Goal: Task Accomplishment & Management: Manage account settings

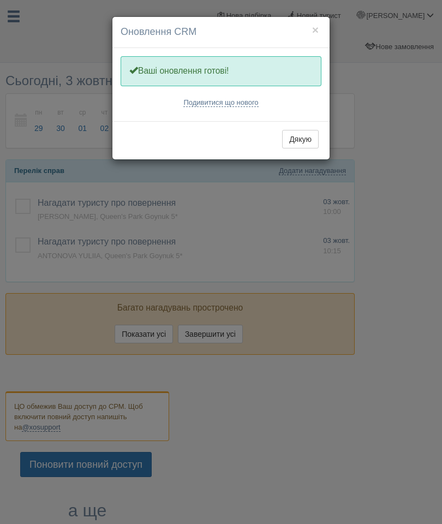
click at [316, 35] on button "×" at bounding box center [315, 29] width 7 height 11
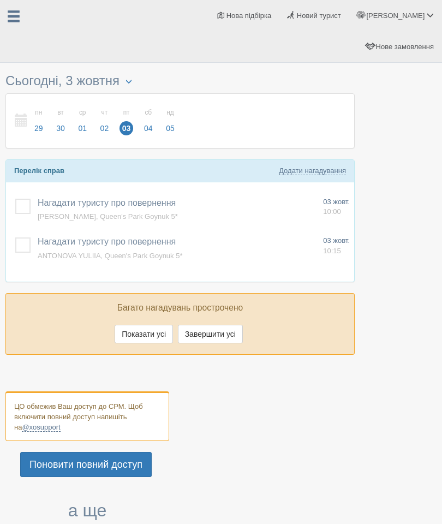
click at [9, 20] on span at bounding box center [14, 17] width 14 height 14
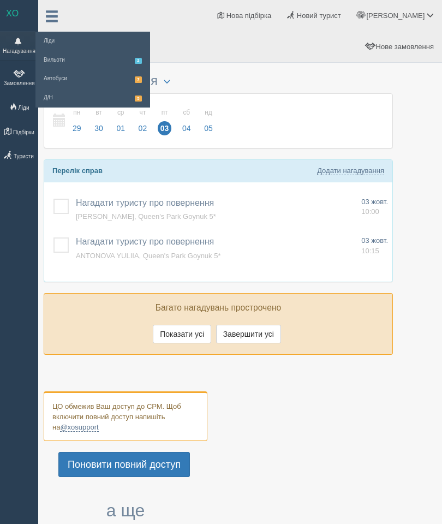
click at [11, 75] on link "Замовлення" at bounding box center [19, 78] width 38 height 29
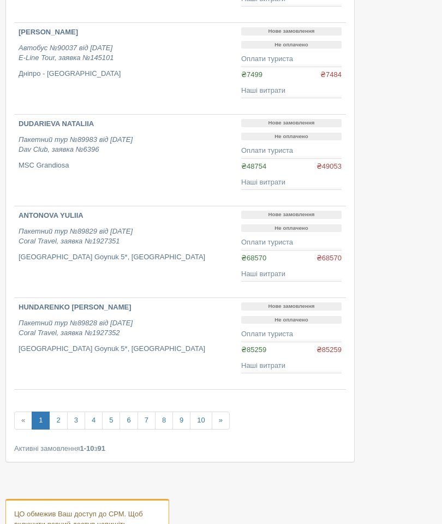
scroll to position [628, 0]
click at [65, 412] on link "2" at bounding box center [58, 421] width 18 height 18
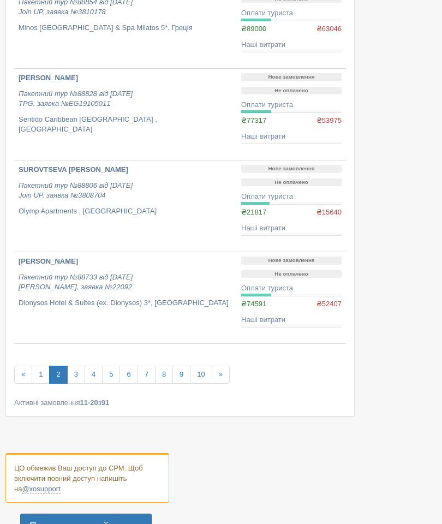
scroll to position [724, 0]
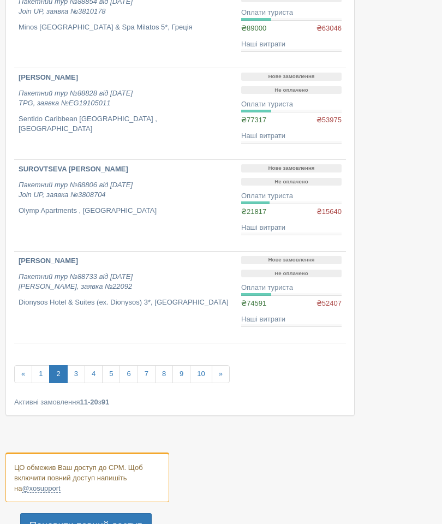
click at [80, 365] on link "3" at bounding box center [76, 374] width 18 height 18
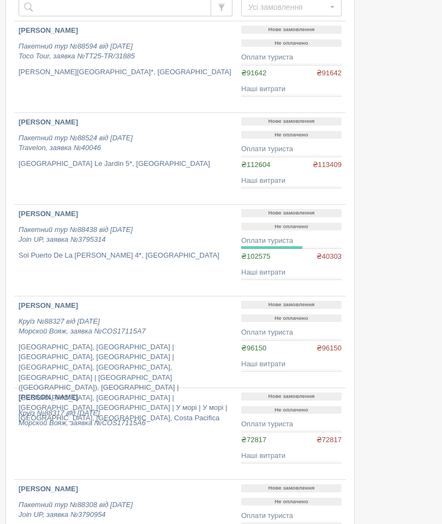
scroll to position [133, 0]
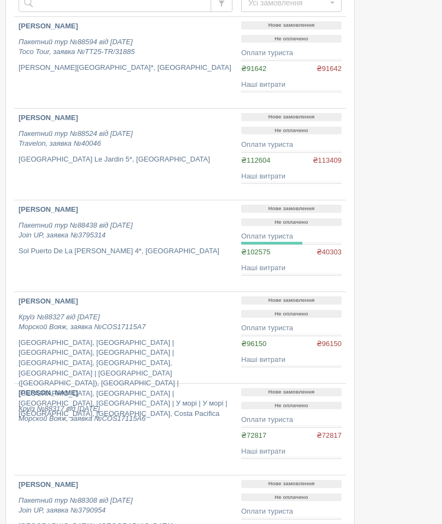
click at [118, 338] on p "Барселона, Іспанія | Ла-Гулетт, Туніс | Палермо, о.Сицилія, Італія | Рим (Чивіт…" at bounding box center [126, 378] width 214 height 81
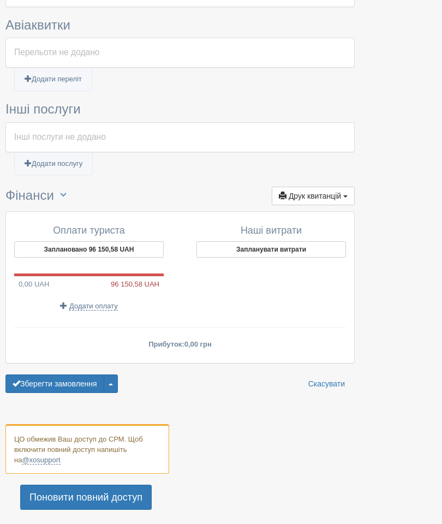
click at [127, 242] on button "Заплановано 96 150,58 UAH" at bounding box center [89, 250] width 150 height 16
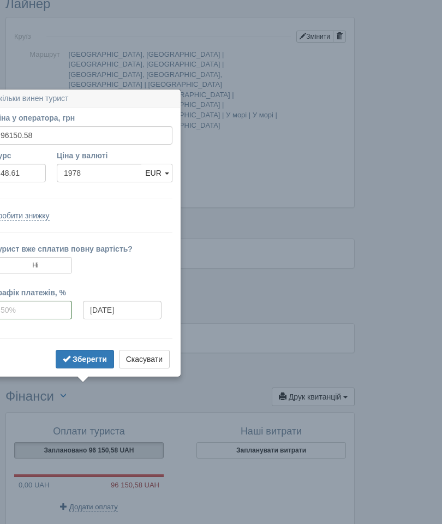
scroll to position [757, 0]
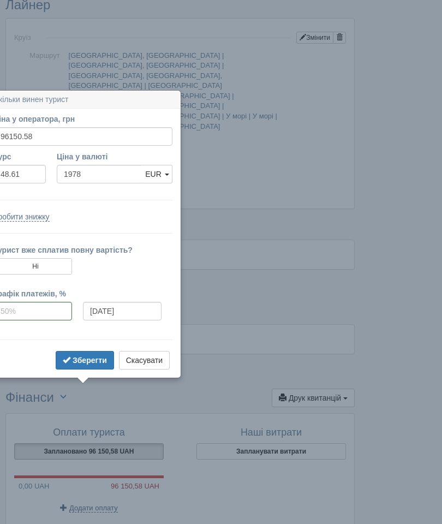
click at [155, 191] on form "Ціна у оператора, грн 96150.58 Вказати ціну у валюті Курс 48.61 Ціна у валюті 1…" at bounding box center [82, 243] width 179 height 259
click at [145, 209] on form "Ціна у оператора, грн 96150.58 Вказати ціну у валюті Курс 48.61 Ціна у валюті 1…" at bounding box center [82, 243] width 179 height 259
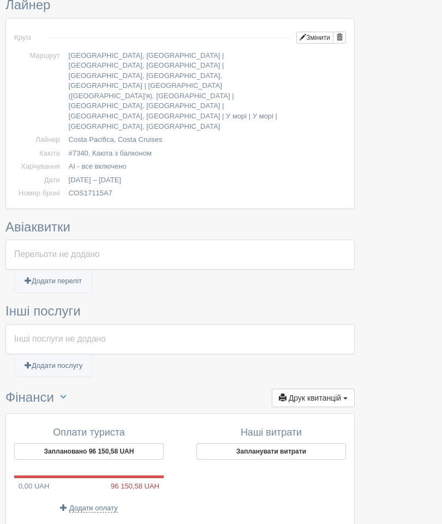
click at [147, 443] on button "Заплановано 96 150,58 UAH" at bounding box center [89, 451] width 150 height 16
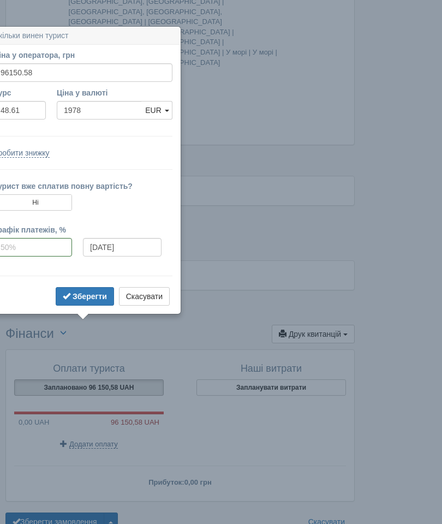
scroll to position [847, 0]
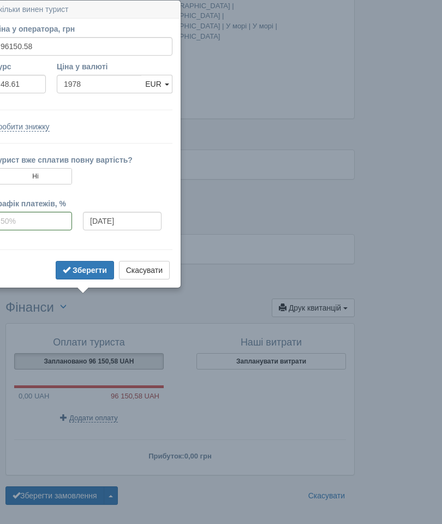
click at [295, 324] on div "Оплати туриста Заплановано 96 150,58 UAH 0,00 UAH 96 150,58 UAH Додати оплату Н…" at bounding box center [180, 399] width 348 height 151
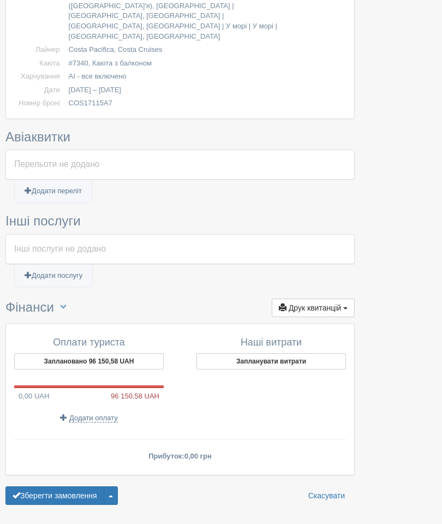
click at [149, 353] on button "Заплановано 96 150,58 UAH" at bounding box center [89, 361] width 150 height 16
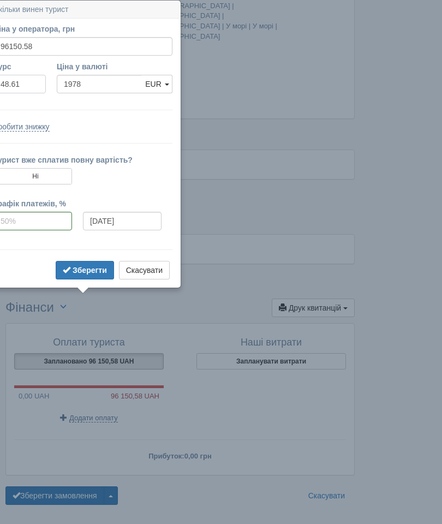
click at [32, 78] on input "48.61" at bounding box center [19, 84] width 52 height 19
click at [35, 90] on input "48.61" at bounding box center [19, 84] width 52 height 19
type input "49.32"
click at [96, 271] on b "Зберегти" at bounding box center [90, 270] width 34 height 9
type input "1949.53"
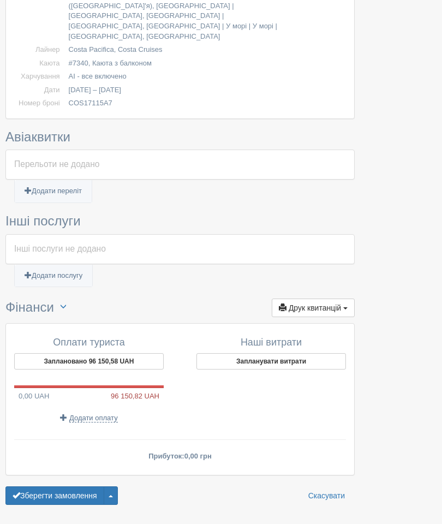
click at [110, 353] on button "Заплановано 96 150,58 UAH" at bounding box center [89, 361] width 150 height 16
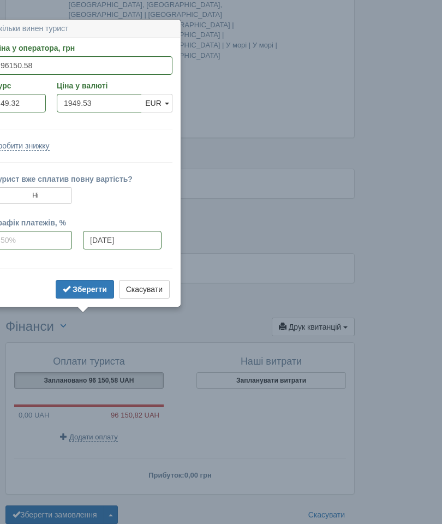
scroll to position [827, 0]
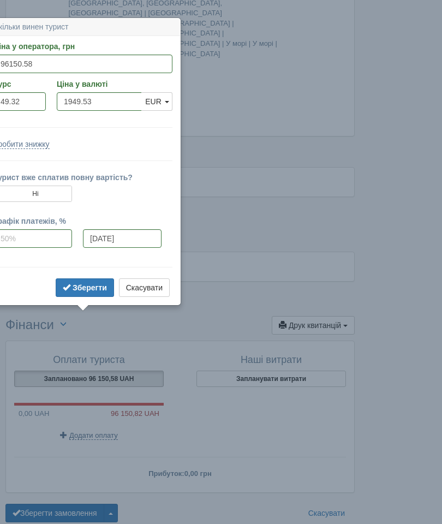
click at [153, 285] on button "Скасувати" at bounding box center [144, 288] width 51 height 19
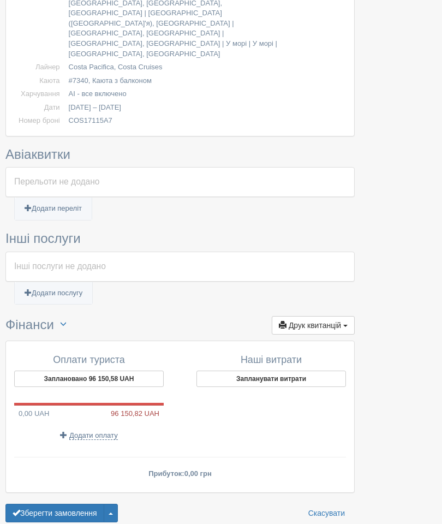
scroll to position [829, 0]
click at [100, 431] on span "Додати оплату" at bounding box center [93, 435] width 49 height 9
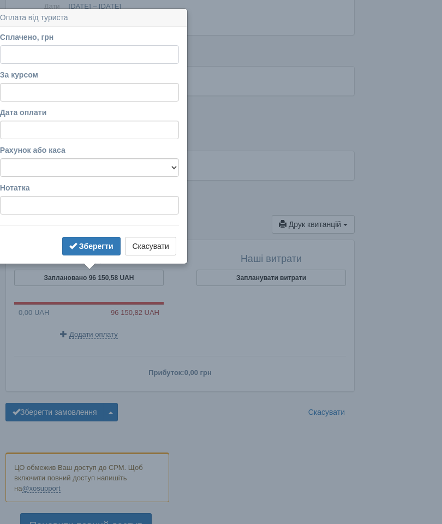
scroll to position [916, 0]
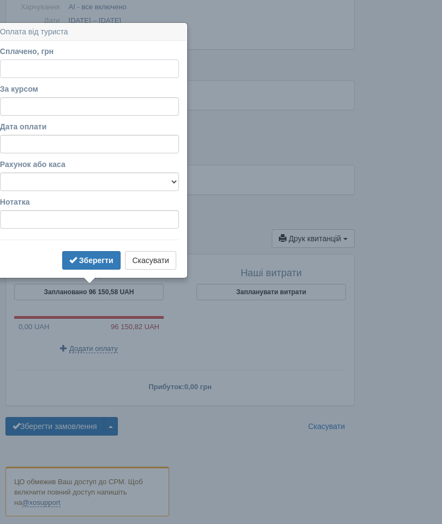
click at [125, 69] on input "Сплачено, грн" at bounding box center [89, 69] width 179 height 19
click at [157, 61] on input "Сплачено, грн" at bounding box center [89, 69] width 179 height 19
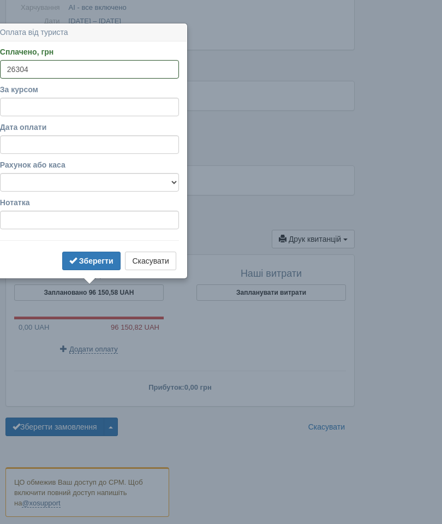
type input "26304"
click at [128, 108] on input "За курсом" at bounding box center [89, 107] width 179 height 19
type input "5"
type input "4"
type input "49.32"
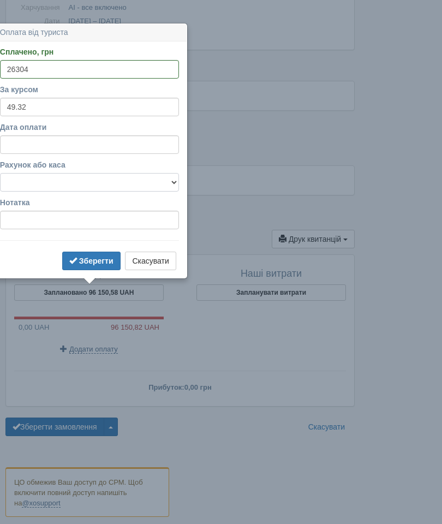
click at [138, 187] on select "Готівка Картка Рахунок у банку" at bounding box center [89, 182] width 179 height 19
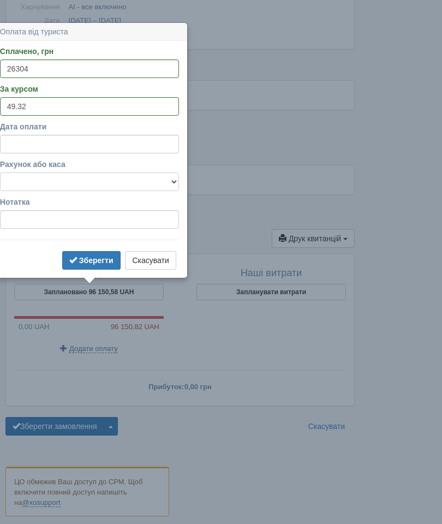
select select "1165"
click at [106, 257] on b "Зберегти" at bounding box center [96, 260] width 34 height 9
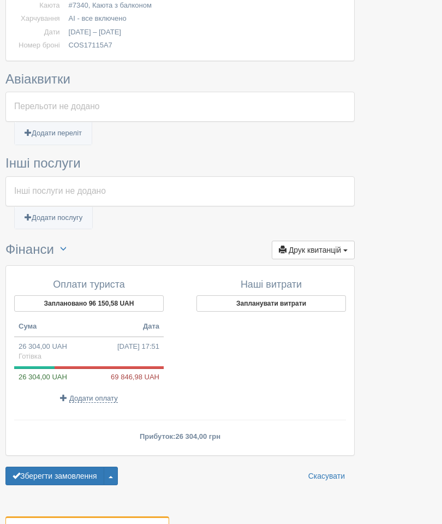
scroll to position [905, 0]
click at [149, 372] on span "69 846,98 UAH" at bounding box center [137, 377] width 53 height 10
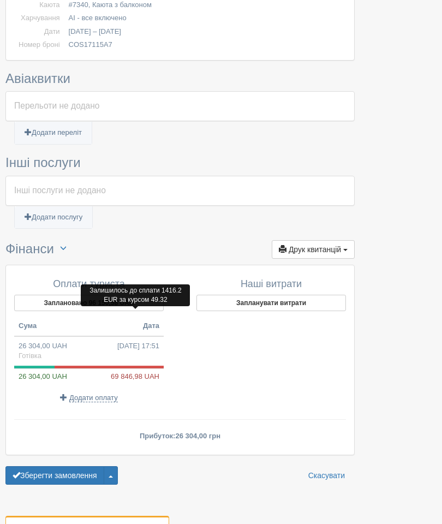
scroll to position [905, 0]
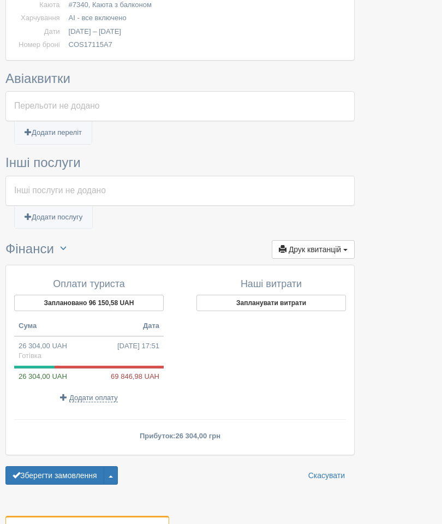
click at [57, 336] on td "26 304,00 UAH 03.10.2025 17:51 Готівка" at bounding box center [89, 350] width 150 height 29
type input "26304.00"
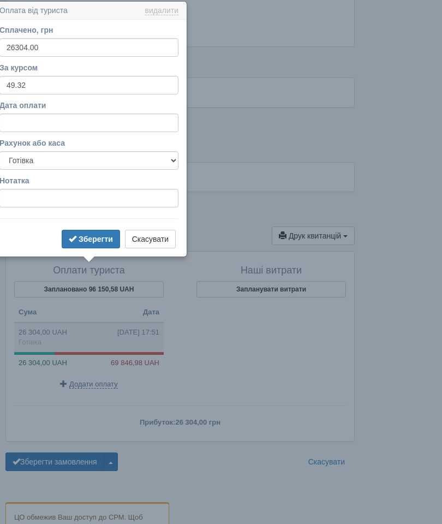
click at [116, 72] on label "За курсом" at bounding box center [88, 67] width 179 height 11
click at [116, 76] on input "49.32" at bounding box center [88, 85] width 179 height 19
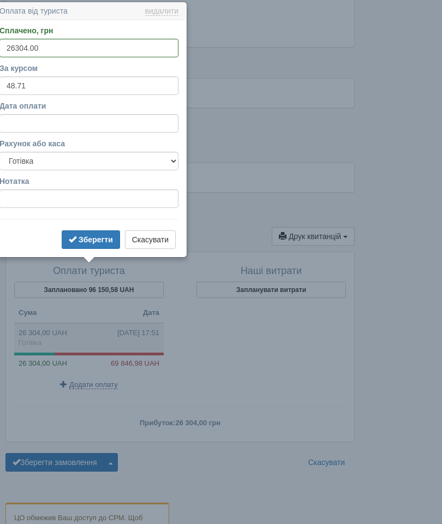
click at [95, 239] on b "Зберегти" at bounding box center [96, 239] width 34 height 9
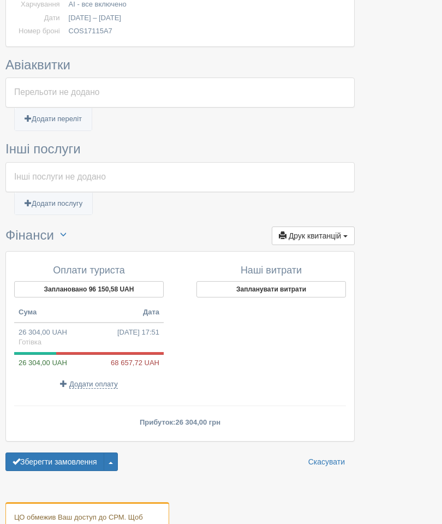
click at [143, 358] on span "68 657,72 UAH" at bounding box center [137, 363] width 53 height 10
click at [65, 323] on td "26 304,00 UAH 03.10.2025 17:51 Готівка" at bounding box center [89, 337] width 150 height 29
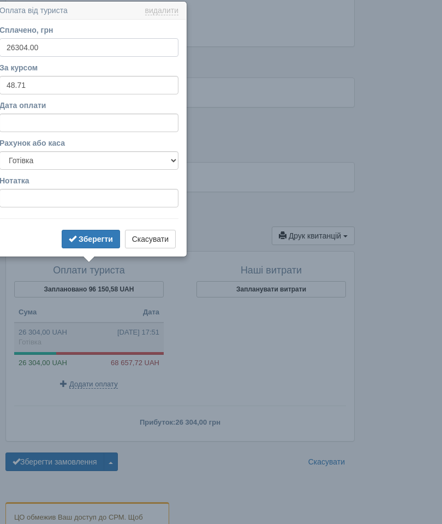
scroll to position [920, 0]
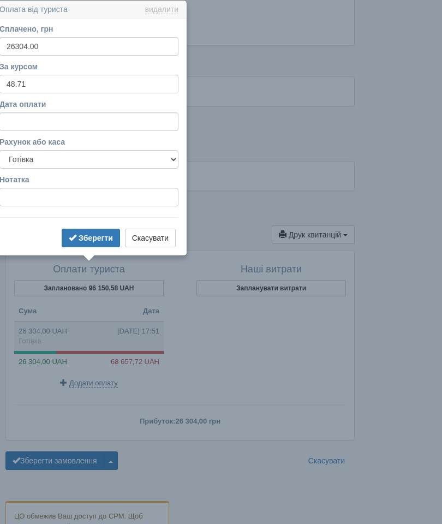
click at [119, 90] on input "48.71" at bounding box center [88, 84] width 179 height 19
type input "49.32"
click at [102, 236] on b "Зберегти" at bounding box center [96, 238] width 34 height 9
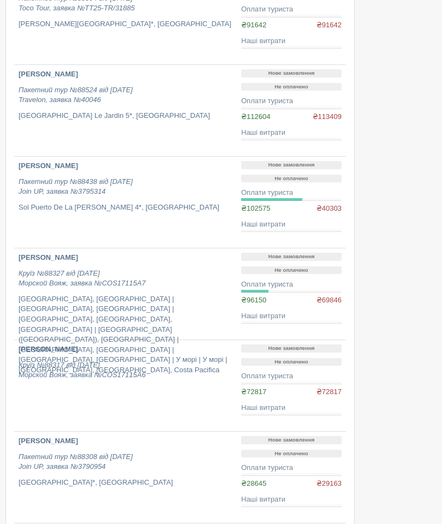
scroll to position [177, 0]
click at [204, 360] on p "Круїз №88317 від [DATE] [GEOGRAPHIC_DATA], заявка №COS17115A6" at bounding box center [126, 370] width 214 height 20
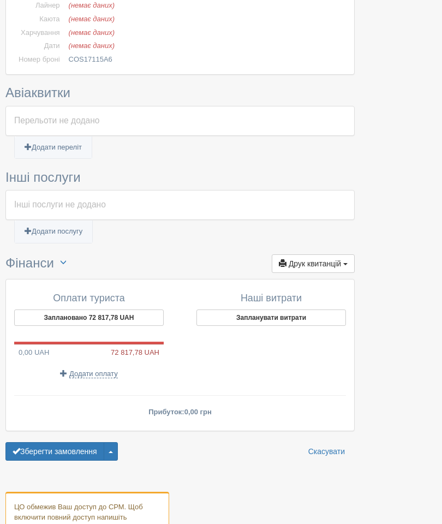
click at [122, 310] on button "Заплановано 72 817,78 UAH" at bounding box center [89, 318] width 150 height 16
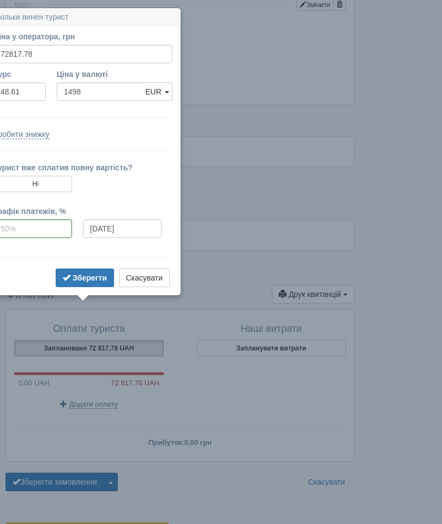
scroll to position [715, 0]
click at [28, 84] on input "48.61" at bounding box center [19, 92] width 52 height 19
click at [45, 96] on input "48.61" at bounding box center [19, 92] width 52 height 19
type input "4"
type input "49.32"
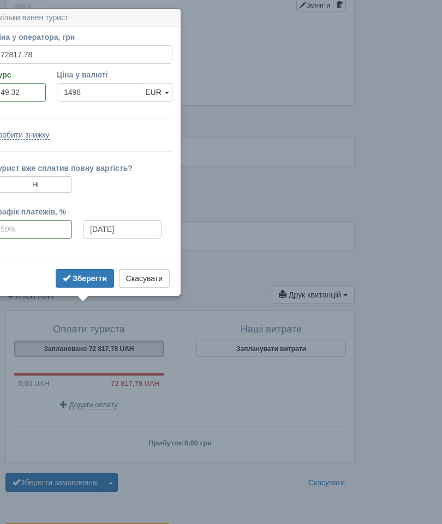
click at [27, 62] on input "72817.78" at bounding box center [82, 54] width 179 height 19
type input "1476.44"
click at [383, 275] on div at bounding box center [220, 254] width 431 height 1803
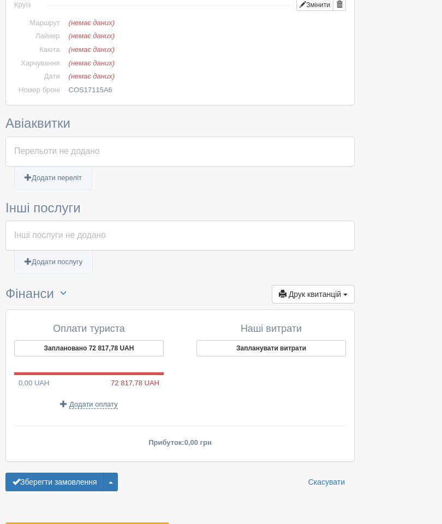
click at [51, 341] on button "Заплановано 72 817,78 UAH" at bounding box center [89, 349] width 150 height 16
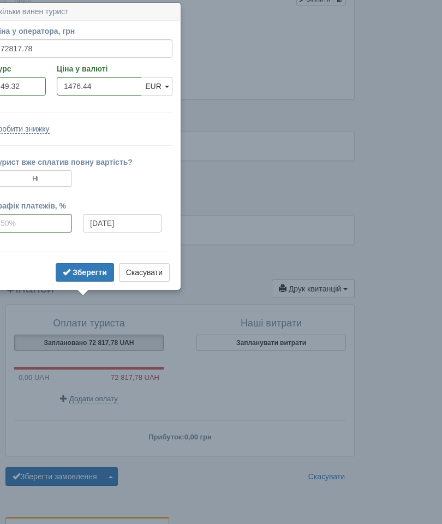
scroll to position [723, 0]
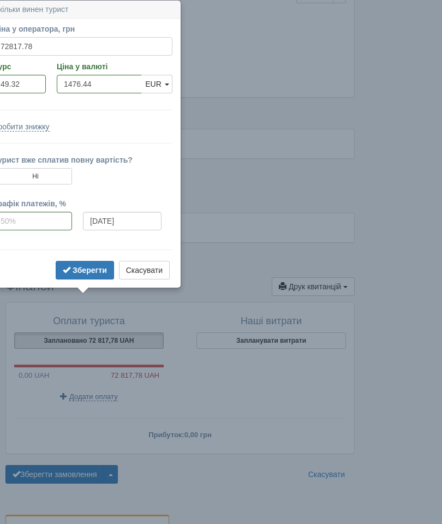
click at [42, 55] on input "72817.78" at bounding box center [82, 46] width 179 height 19
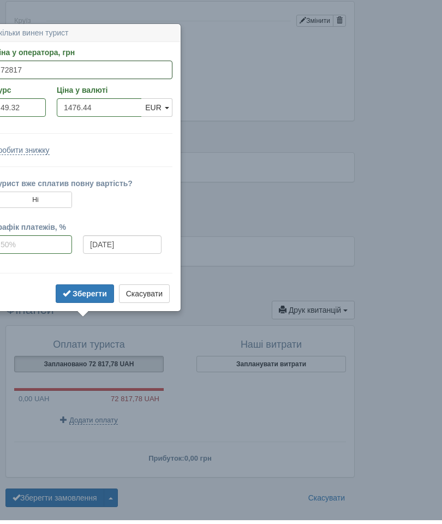
scroll to position [684, 0]
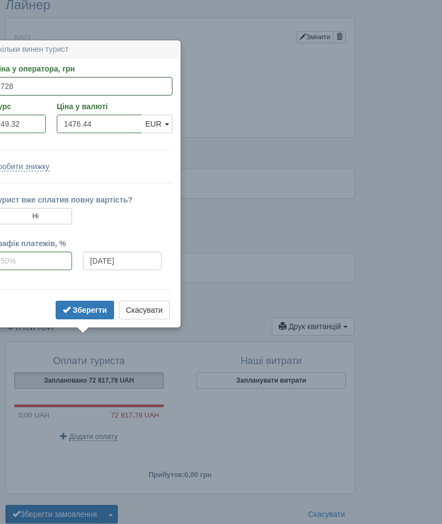
type input "728"
click at [149, 314] on button "Скасувати" at bounding box center [144, 310] width 51 height 19
type input "14.76"
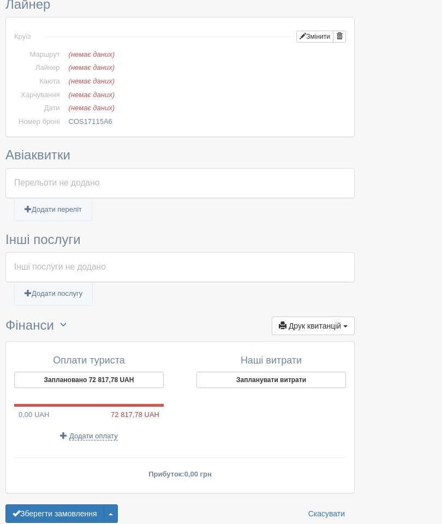
click at [61, 372] on button "Заплановано 72 817,78 UAH" at bounding box center [89, 380] width 150 height 16
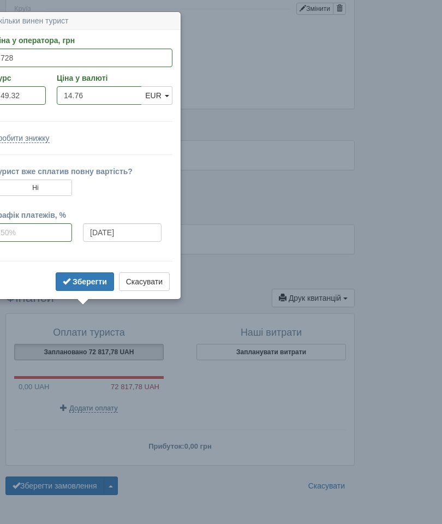
scroll to position [723, 0]
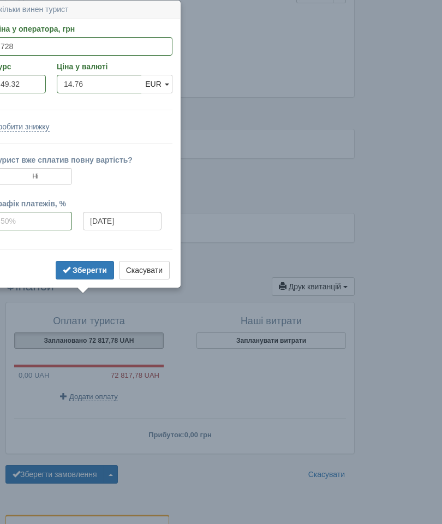
click at [130, 278] on button "Скасувати" at bounding box center [144, 270] width 51 height 19
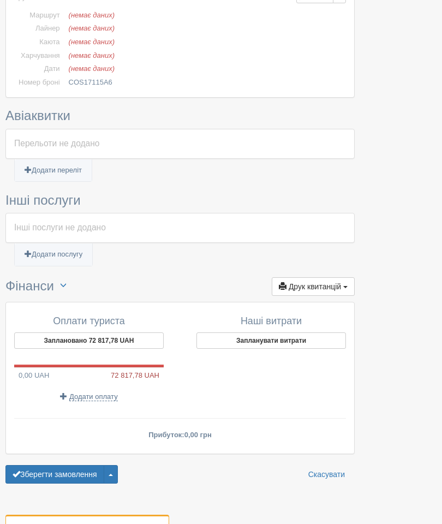
click at [74, 332] on button "Заплановано 72 817,78 UAH" at bounding box center [89, 340] width 150 height 16
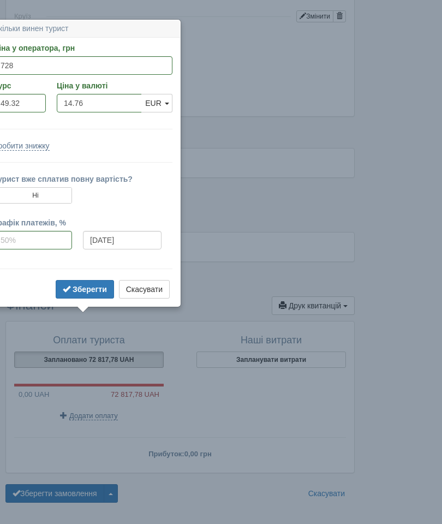
scroll to position [704, 0]
click at [124, 296] on button "Скасувати" at bounding box center [144, 289] width 51 height 19
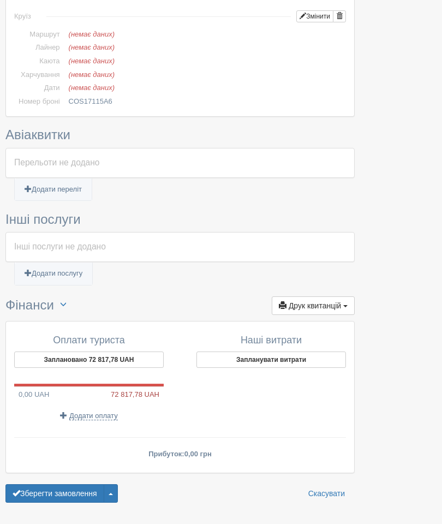
click at [64, 352] on button "Заплановано 72 817,78 UAH" at bounding box center [89, 360] width 150 height 16
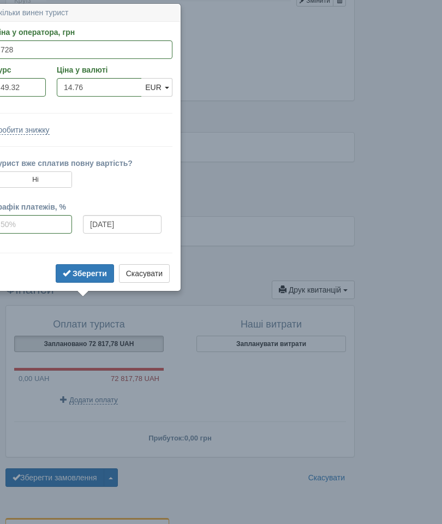
scroll to position [723, 0]
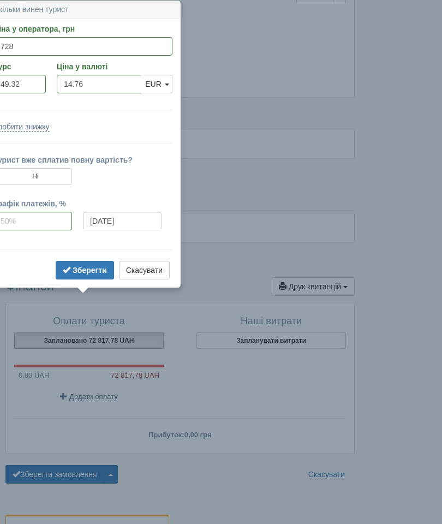
click at [130, 277] on button "Скасувати" at bounding box center [144, 270] width 51 height 19
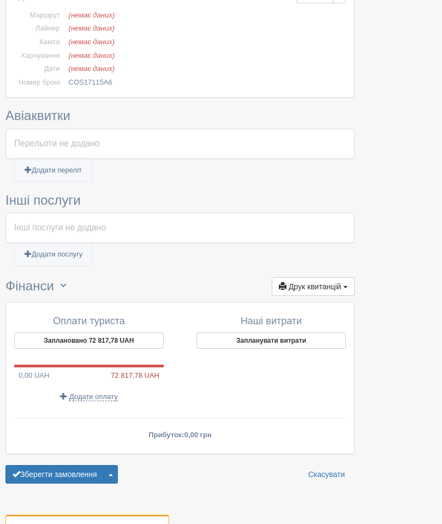
click at [79, 393] on span "Додати оплату" at bounding box center [93, 397] width 49 height 9
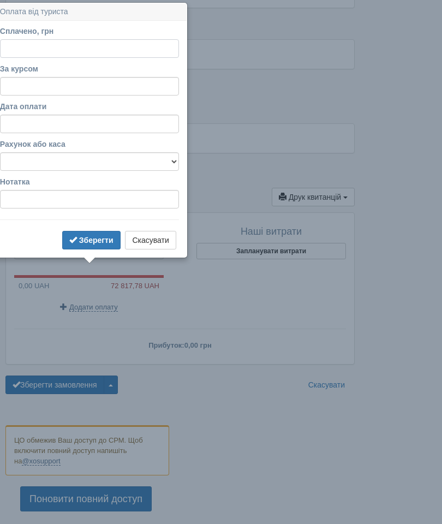
scroll to position [815, 0]
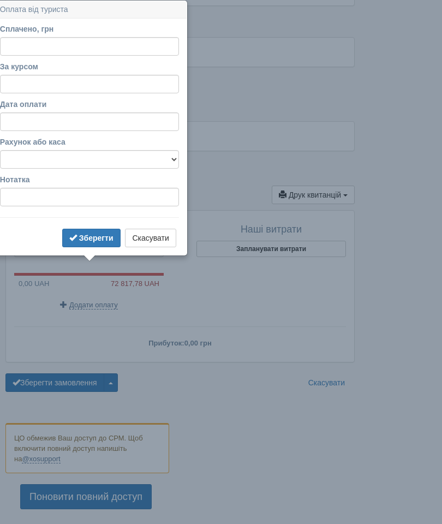
click at [402, 56] on div at bounding box center [220, 154] width 431 height 1803
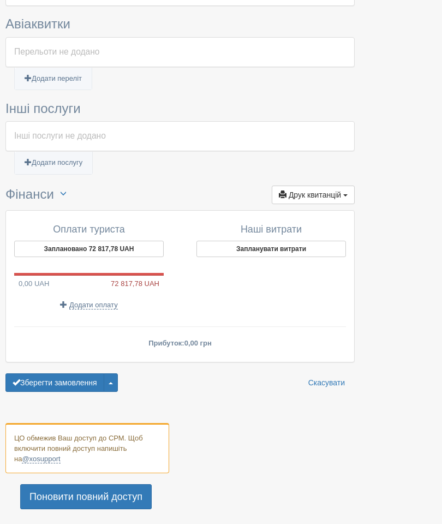
scroll to position [859, 0]
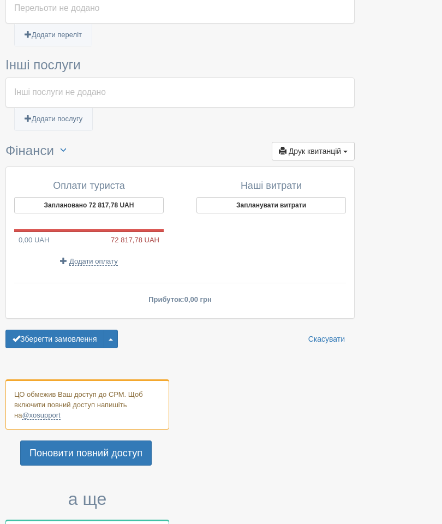
click at [72, 257] on span "Додати оплату" at bounding box center [93, 261] width 49 height 9
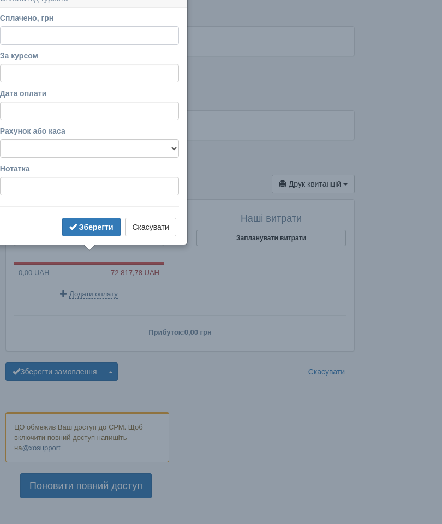
scroll to position [815, 0]
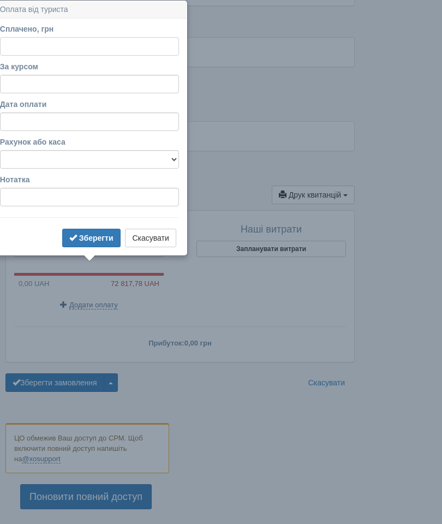
click at [5, 45] on input "Сплачено, грн" at bounding box center [89, 46] width 179 height 19
type input "21920"
click at [5, 84] on input "За курсом" at bounding box center [89, 84] width 179 height 19
type input "49.32"
click at [94, 243] on button "Зберегти" at bounding box center [91, 238] width 58 height 19
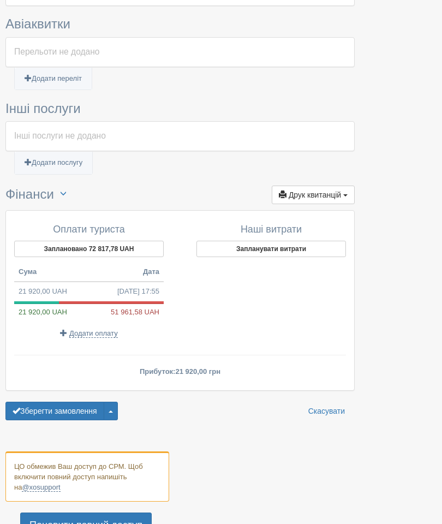
click at [117, 287] on span "03.10.2025 17:55" at bounding box center [138, 292] width 42 height 10
type input "21920.00"
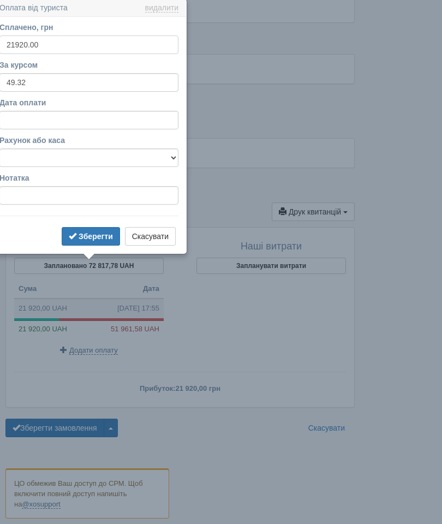
scroll to position [797, 0]
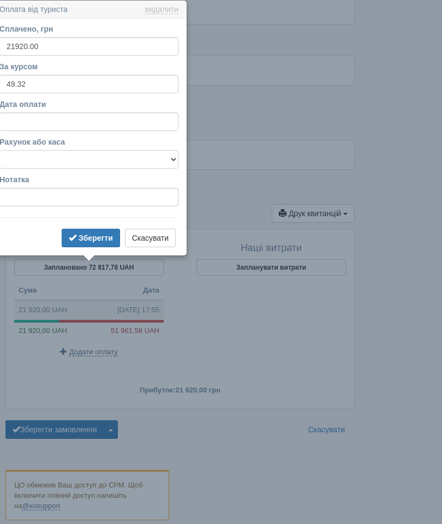
click at [140, 154] on select "Готівка Картка Рахунок у банку" at bounding box center [88, 159] width 179 height 19
select select "1196"
click at [164, 159] on select "Готівка Картка Рахунок у банку" at bounding box center [88, 159] width 179 height 19
select select
click at [93, 235] on b "Зберегти" at bounding box center [96, 238] width 34 height 9
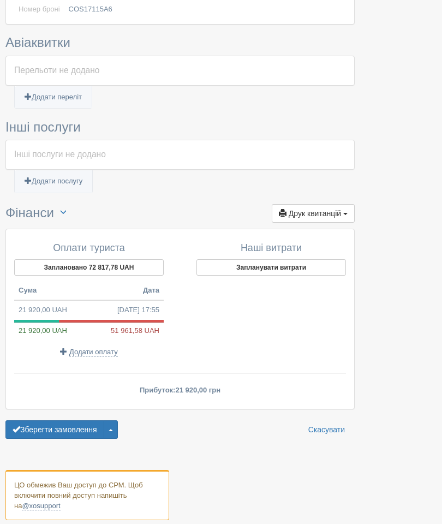
click at [158, 305] on span "03.10.2025 17:55" at bounding box center [138, 310] width 42 height 10
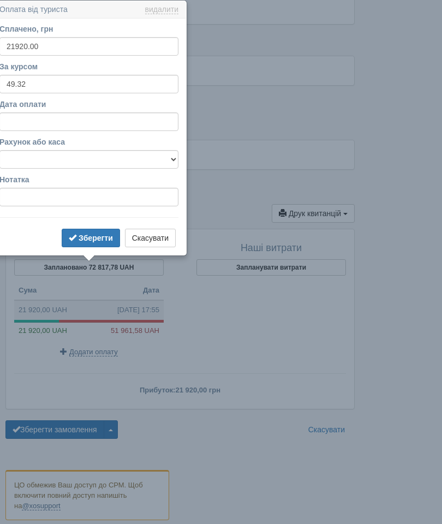
click at [174, 240] on button "Скасувати" at bounding box center [150, 238] width 51 height 19
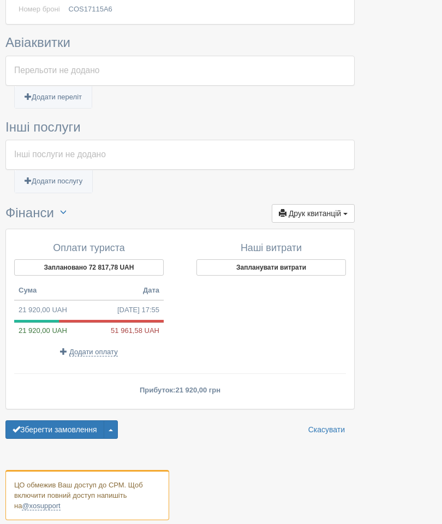
click at [139, 259] on button "Заплановано 72 817,78 UAH" at bounding box center [89, 267] width 150 height 16
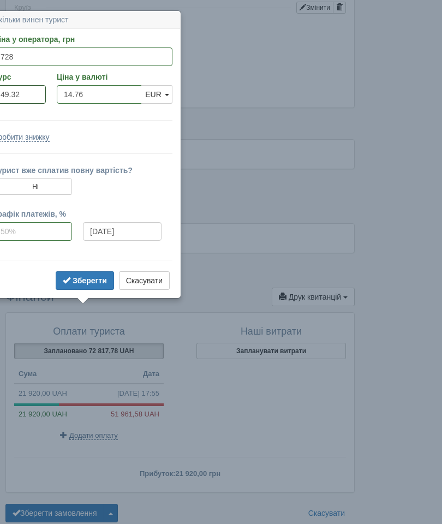
click at [31, 96] on input "49.32" at bounding box center [19, 95] width 52 height 19
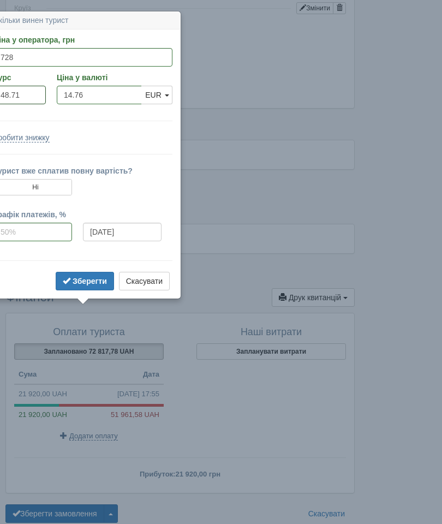
type input "48.71"
click at [68, 288] on button "Зберегти" at bounding box center [85, 281] width 58 height 19
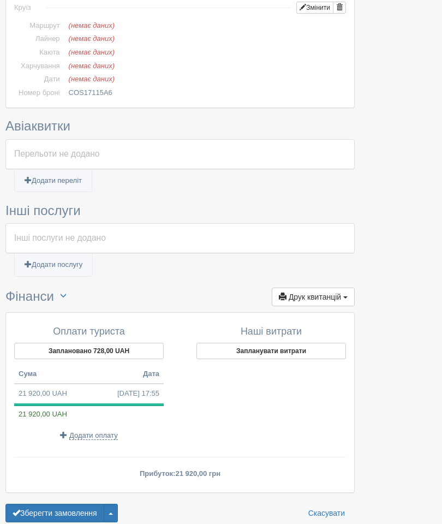
click at [42, 343] on button "Заплановано 728,00 UAH" at bounding box center [89, 351] width 150 height 16
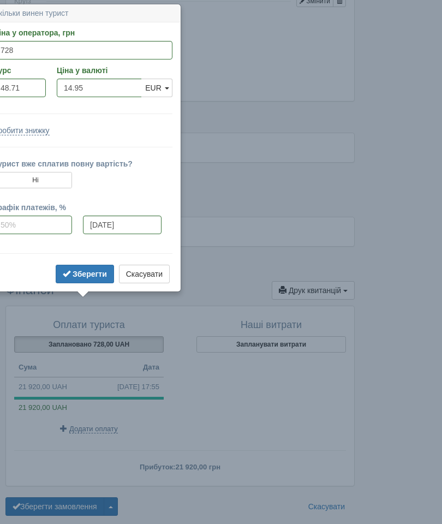
scroll to position [723, 0]
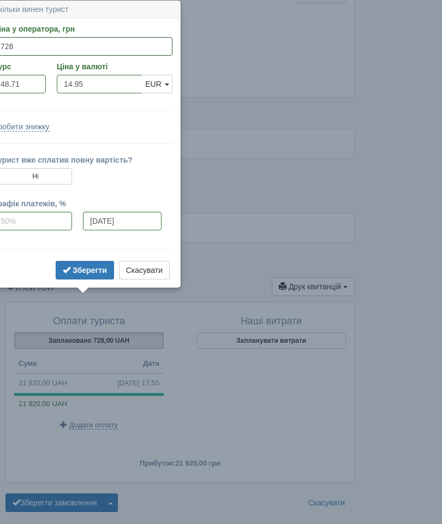
click at [11, 49] on input "728" at bounding box center [82, 46] width 179 height 19
click at [138, 52] on input "728" at bounding box center [82, 46] width 179 height 19
click at [109, 93] on input "14.95" at bounding box center [99, 84] width 85 height 19
click at [115, 92] on input "1495" at bounding box center [99, 84] width 85 height 19
type input "1498"
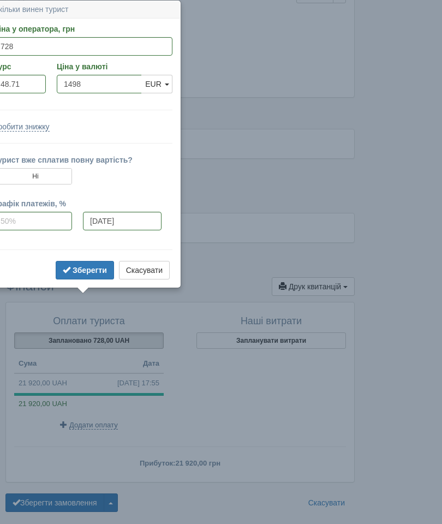
click at [103, 263] on button "Зберегти" at bounding box center [85, 270] width 58 height 19
type input "72967.58"
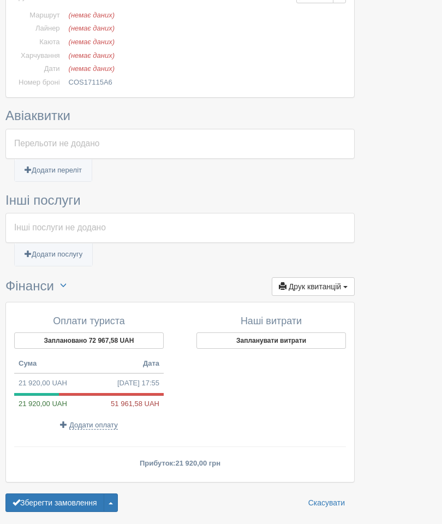
click at [127, 378] on span "03.10.2025 17:55" at bounding box center [138, 383] width 42 height 10
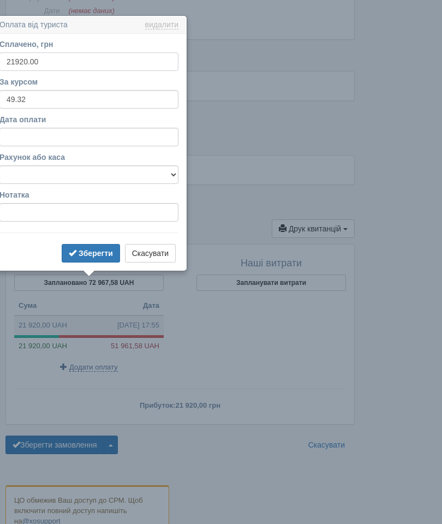
scroll to position [797, 0]
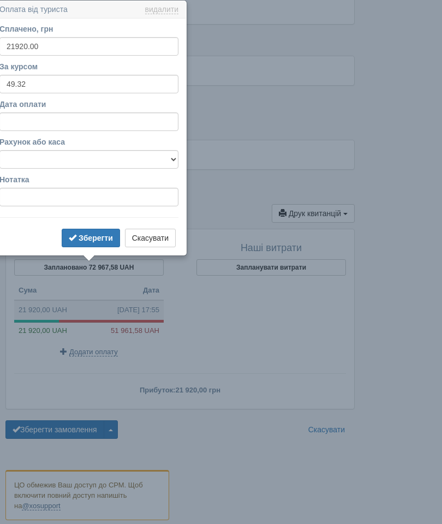
click at [254, 420] on div "Зберегти замовлення Завершити замовлення Активувати замовлення Анулювати замовл…" at bounding box center [179, 429] width 349 height 19
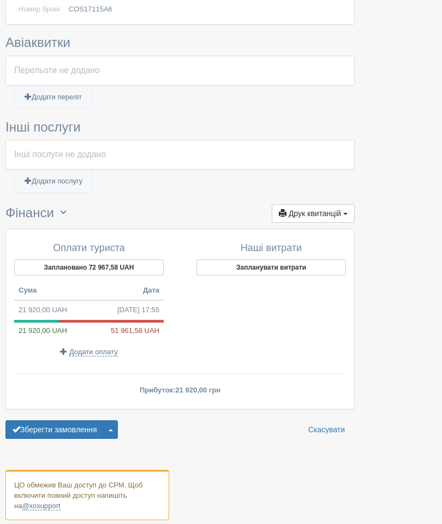
click at [127, 305] on span "03.10.2025 17:55" at bounding box center [138, 310] width 42 height 10
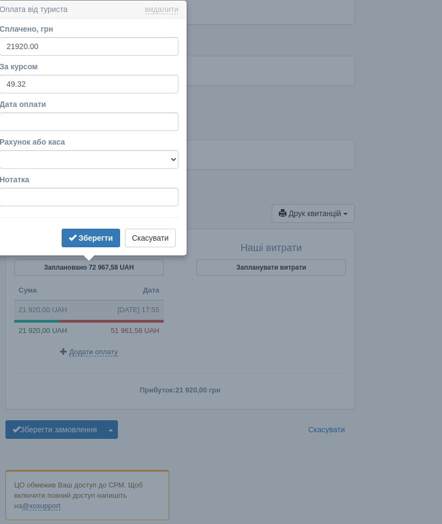
click at [321, 237] on div "Наші витрати Запланувати витрати" at bounding box center [265, 299] width 171 height 124
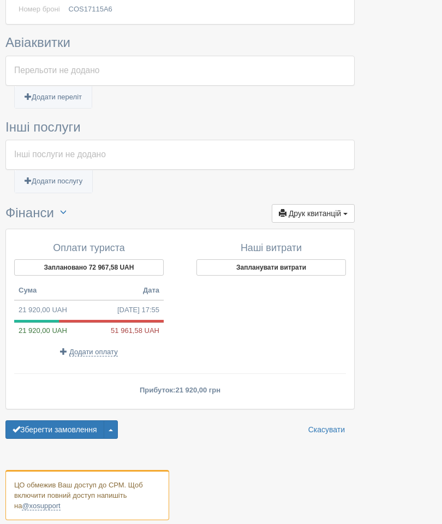
click at [146, 300] on td "21 920,00 UAH 03.10.2025 17:55" at bounding box center [89, 310] width 150 height 20
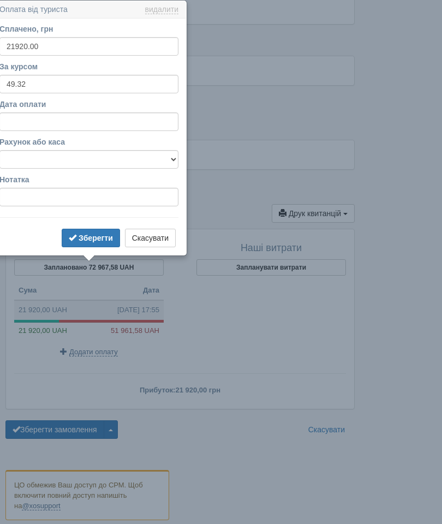
click at [248, 292] on div at bounding box center [272, 327] width 150 height 70
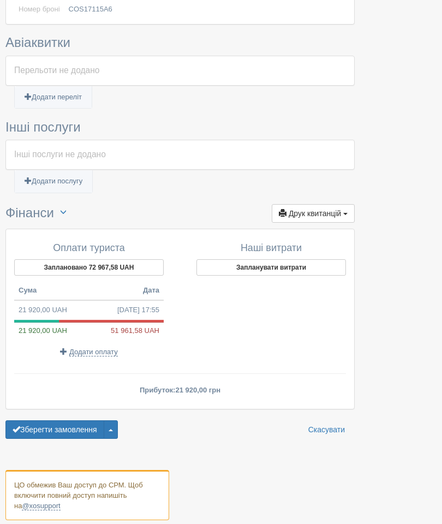
click at [150, 325] on span "51 961,58 UAH" at bounding box center [137, 330] width 53 height 10
click at [217, 292] on div at bounding box center [272, 327] width 150 height 70
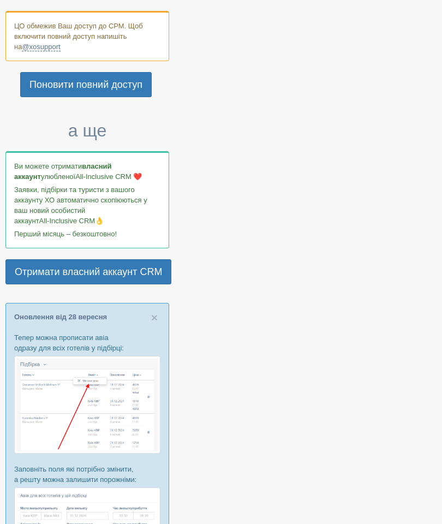
scroll to position [1318, 0]
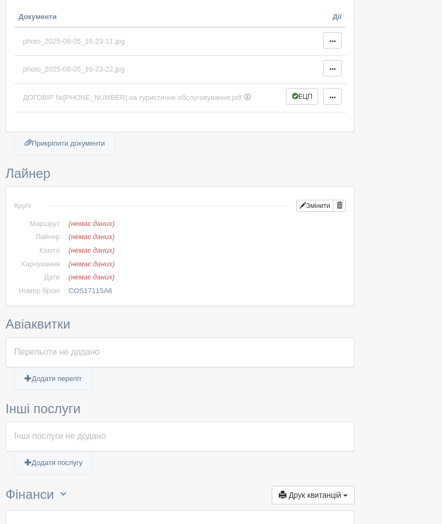
scroll to position [452, 0]
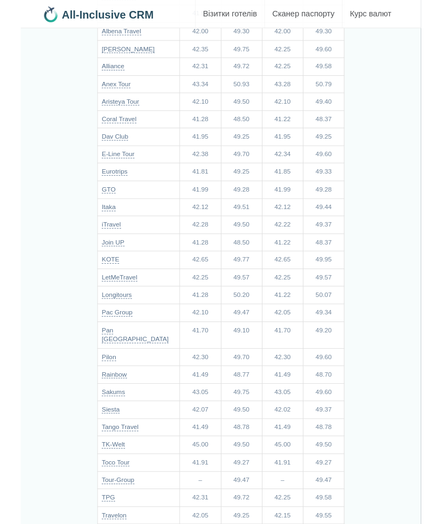
scroll to position [183, 0]
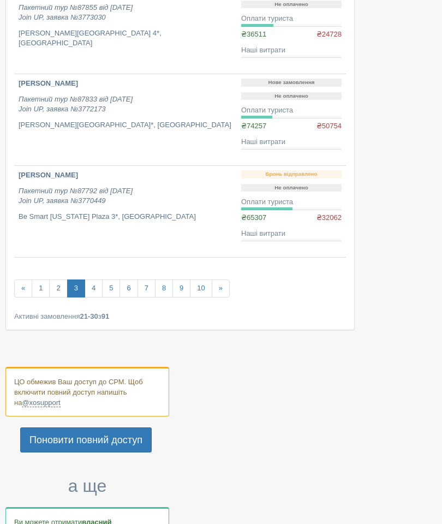
scroll to position [769, 0]
click at [36, 292] on link "1" at bounding box center [41, 289] width 18 height 18
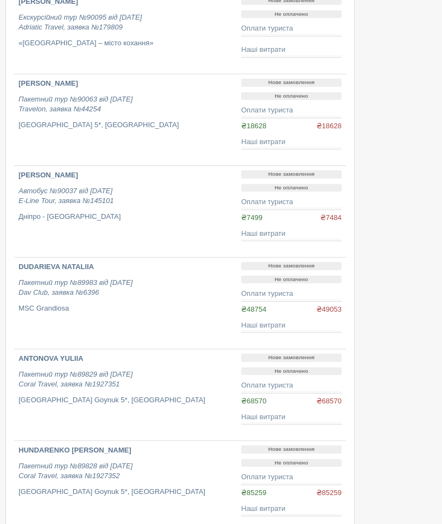
scroll to position [454, 0]
click at [303, 307] on div "₴48754 ₴49053" at bounding box center [291, 310] width 100 height 10
click at [294, 317] on div "Нове замовлення Не оплачено Оплати туриста ₴48754 ₴49053 Наші витрати ₴0,00 ₴0,…" at bounding box center [291, 299] width 100 height 74
click at [382, 248] on div at bounding box center [220, 429] width 431 height 1692
click at [218, 278] on p "Пакетний тур №89983 від [DATE] Dav Club, заявка №6396" at bounding box center [126, 288] width 214 height 20
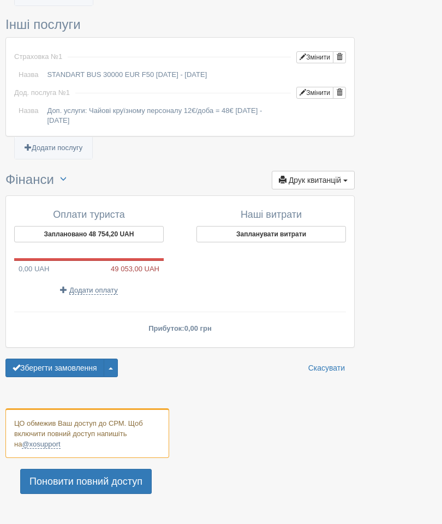
click at [134, 227] on button "Заплановано 48 754,20 UAH" at bounding box center [89, 235] width 150 height 16
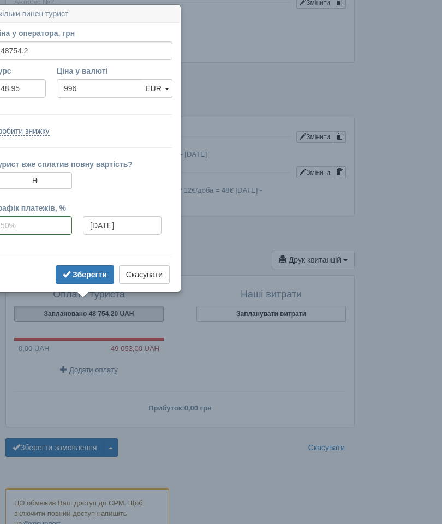
scroll to position [823, 0]
click at [141, 270] on button "Скасувати" at bounding box center [144, 275] width 51 height 19
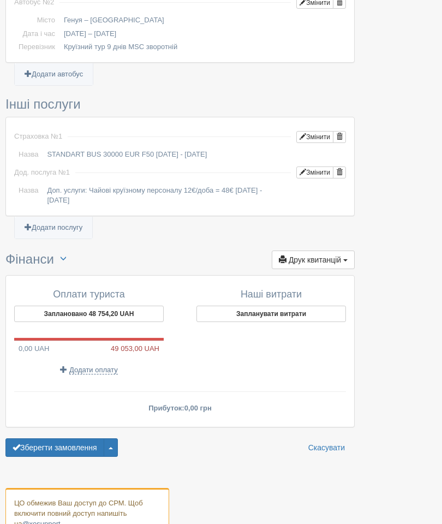
click at [93, 366] on span "Додати оплату" at bounding box center [93, 370] width 49 height 9
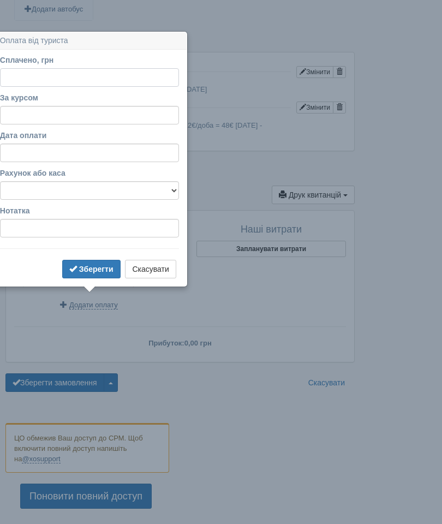
scroll to position [891, 0]
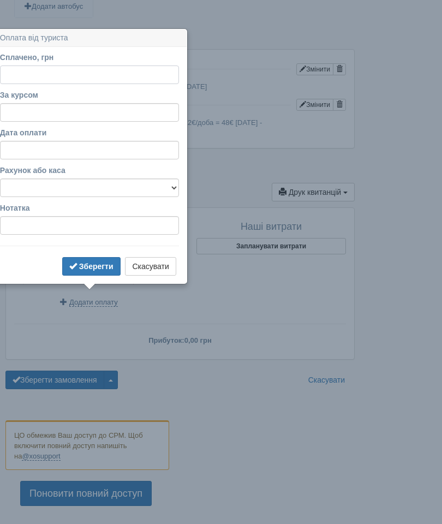
click at [136, 72] on input "Сплачено, грн" at bounding box center [89, 75] width 179 height 19
type input "15000"
click at [144, 114] on input "За курсом" at bounding box center [89, 112] width 179 height 19
type input "48.95"
click at [139, 152] on input "Дата оплати" at bounding box center [89, 150] width 179 height 19
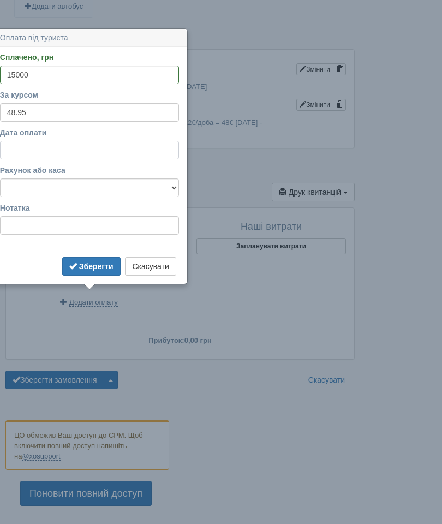
select select "18"
select select "14"
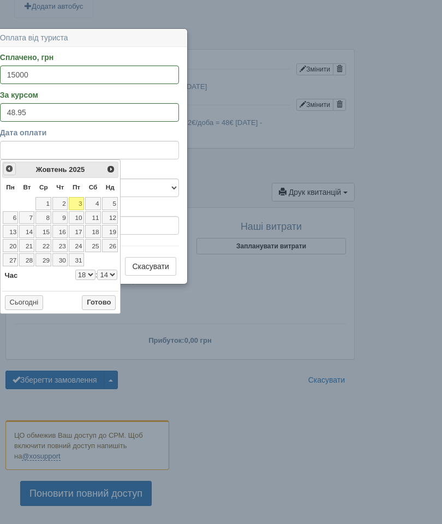
click at [9, 172] on span "<Попер" at bounding box center [9, 168] width 9 height 9
select select "18"
select select "14"
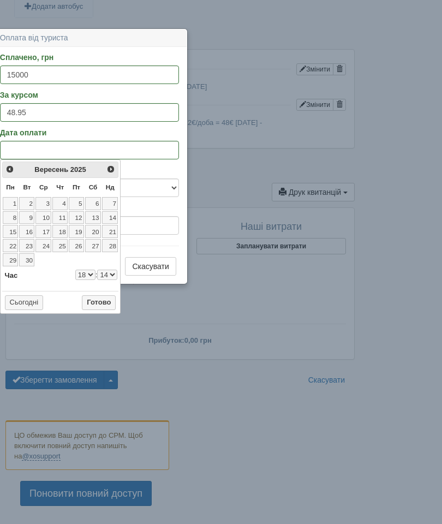
click at [16, 233] on link "15" at bounding box center [11, 231] width 16 height 13
select select "18"
select select "14"
click at [84, 271] on select "0 1 2 3 4 5 6 7 8 9 10 11 12 13 14 15 16 17 18 19 20 21 22 23" at bounding box center [85, 275] width 20 height 10
select select "15"
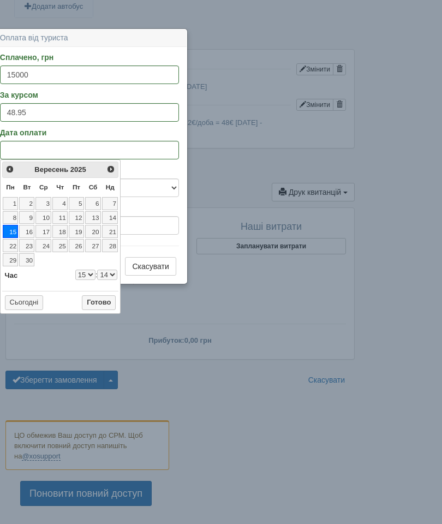
select select "14"
click at [104, 300] on button "Готово" at bounding box center [99, 302] width 34 height 15
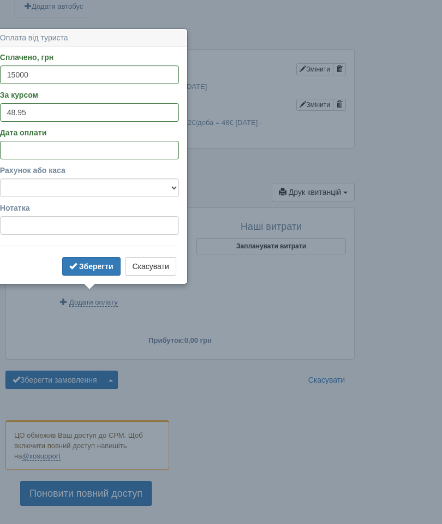
click at [100, 265] on b "Зберегти" at bounding box center [96, 266] width 34 height 9
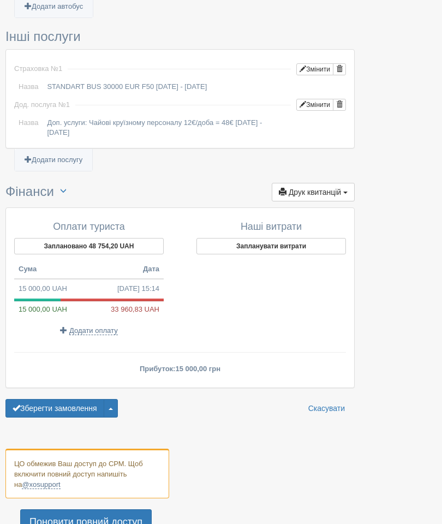
click at [117, 284] on span "15.09.2025 15:14" at bounding box center [138, 289] width 42 height 10
type input "15000.00"
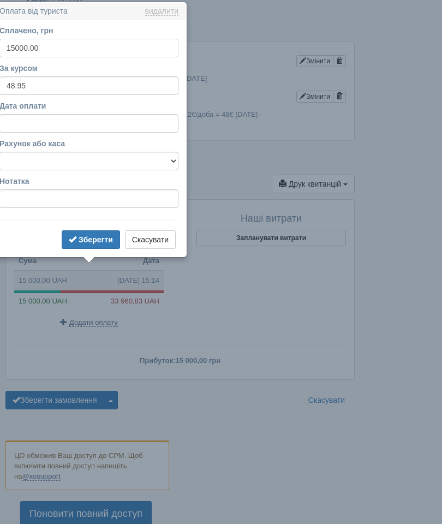
scroll to position [901, 0]
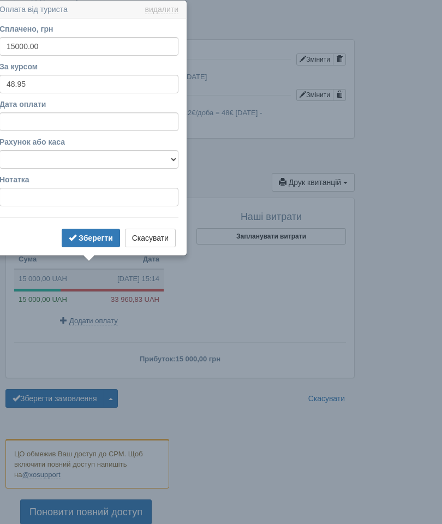
click at [164, 235] on button "Скасувати" at bounding box center [150, 238] width 51 height 19
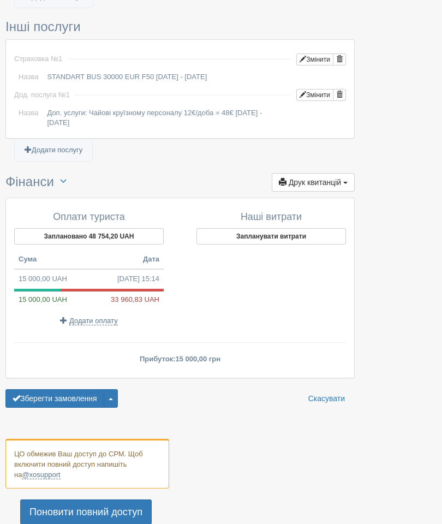
click at [106, 317] on span "Додати оплату" at bounding box center [93, 321] width 49 height 9
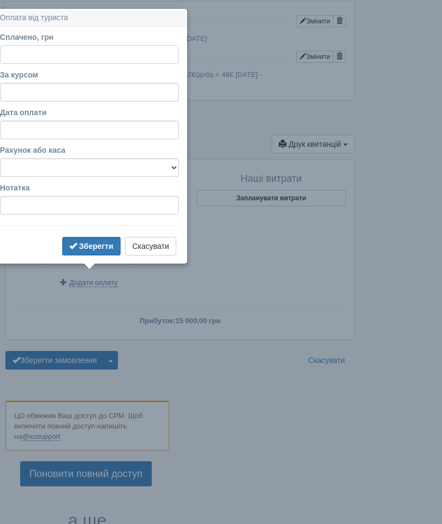
scroll to position [947, 0]
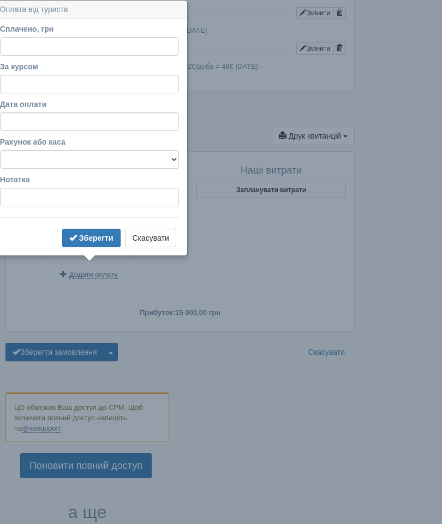
click at [108, 38] on input "Сплачено, грн" at bounding box center [89, 46] width 179 height 19
click at [92, 126] on input "Дата оплати" at bounding box center [89, 121] width 179 height 19
select select "18"
select select "14"
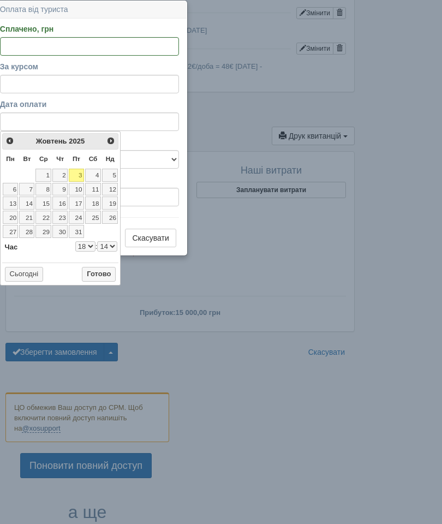
click at [7, 142] on span "<Попер" at bounding box center [9, 140] width 9 height 9
select select "18"
select select "14"
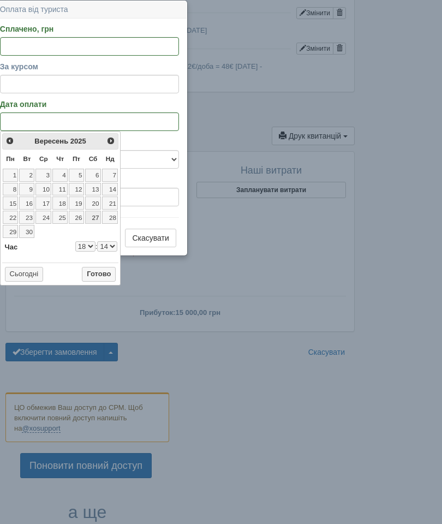
click at [93, 217] on link "27" at bounding box center [93, 217] width 16 height 13
select select "18"
select select "14"
click at [79, 250] on select "0 1 2 3 4 5 6 7 8 9 10 11 12 13 14 15 16 17 18 19 20 21 22 23" at bounding box center [85, 246] width 20 height 10
select select "9"
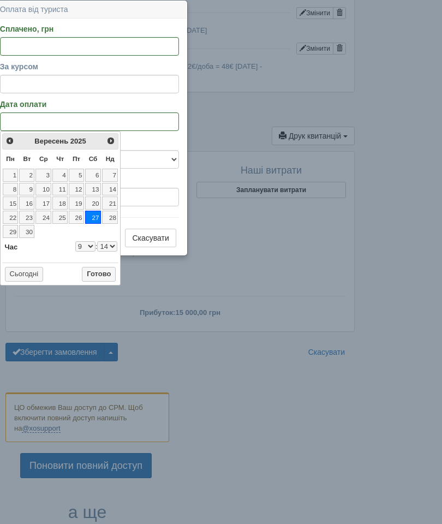
select select "14"
click at [99, 276] on button "Готово" at bounding box center [99, 274] width 34 height 15
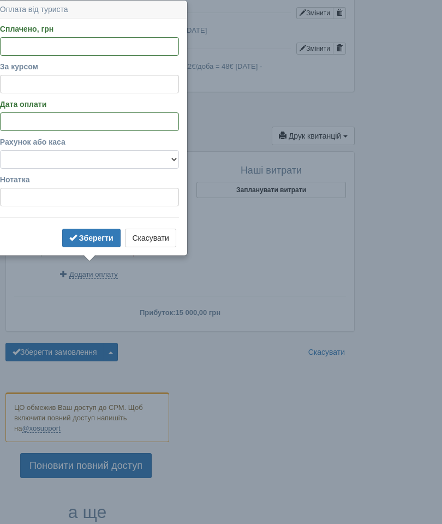
click at [100, 156] on select "Готівка Картка Рахунок у банку" at bounding box center [89, 159] width 179 height 19
click at [148, 86] on input "За курсом" at bounding box center [89, 84] width 179 height 19
type input "49.25"
click at [145, 49] on input "Сплачено, грн" at bounding box center [89, 46] width 179 height 19
click at [120, 41] on input "Сплачено, грн" at bounding box center [89, 46] width 179 height 19
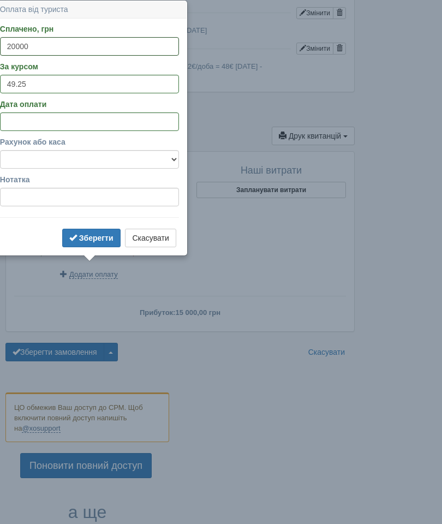
type input "20000"
click at [96, 240] on b "Зберегти" at bounding box center [96, 238] width 34 height 9
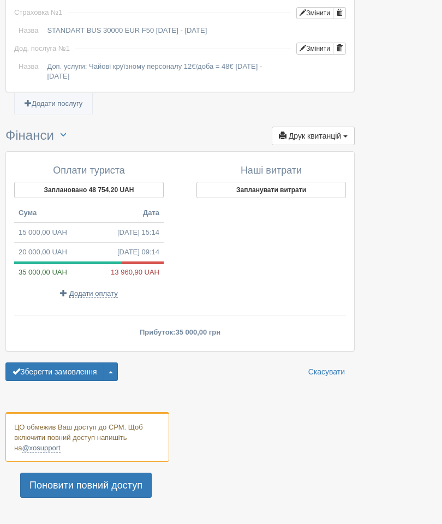
click at [127, 267] on span "13 960,90 UAH" at bounding box center [137, 272] width 53 height 10
click at [64, 327] on p "Прибуток: 35 000,00 грн" at bounding box center [180, 332] width 332 height 10
click at [47, 364] on button "Зберегти замовлення" at bounding box center [54, 372] width 99 height 19
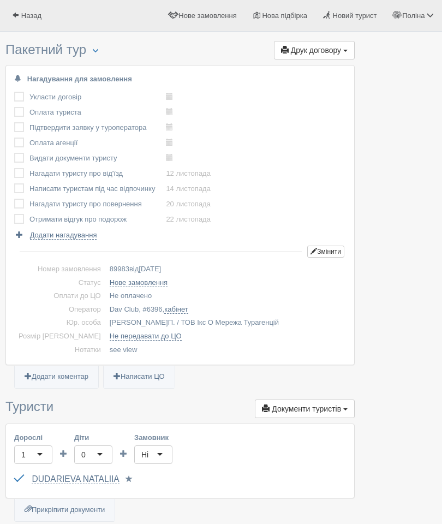
scroll to position [947, 0]
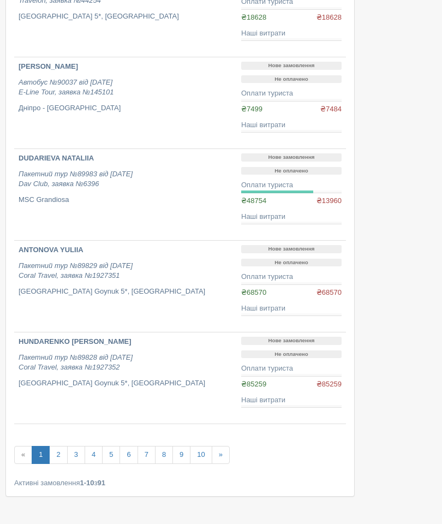
scroll to position [566, 0]
